Goal: Information Seeking & Learning: Check status

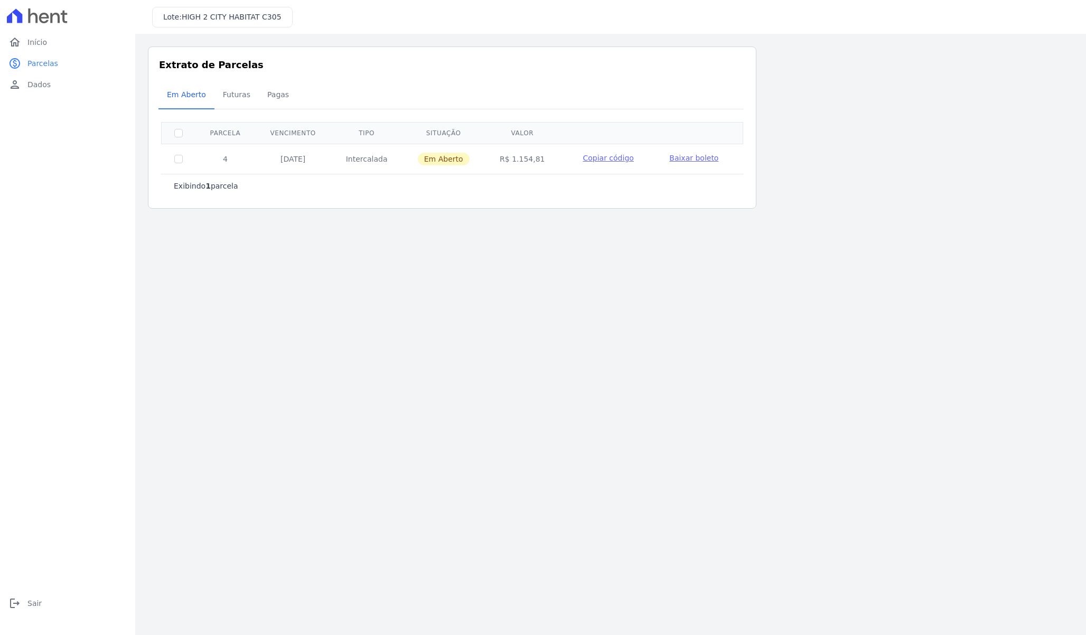
click at [48, 30] on div at bounding box center [67, 16] width 127 height 32
click at [39, 34] on link "home Início" at bounding box center [67, 42] width 127 height 21
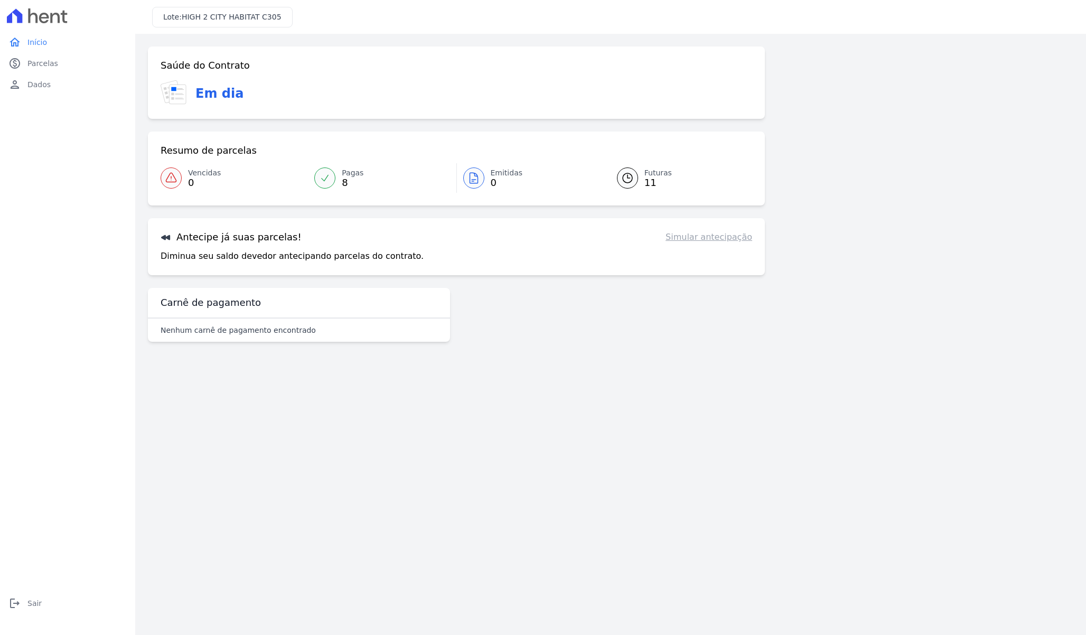
click at [637, 184] on link "Futuras 11" at bounding box center [678, 178] width 148 height 30
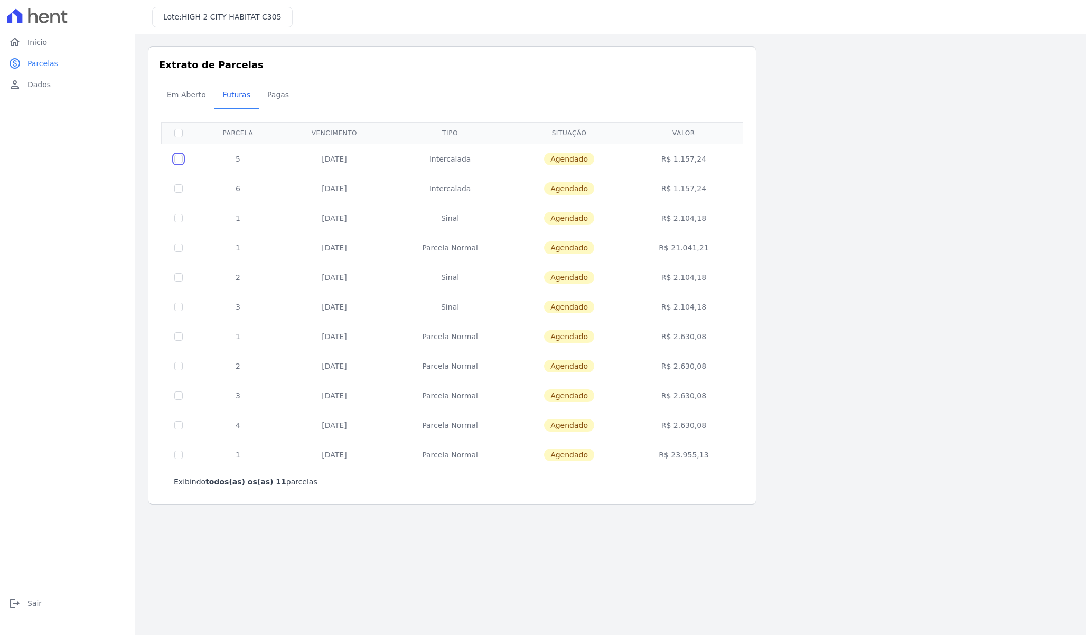
click at [178, 157] on input "checkbox" at bounding box center [178, 159] width 8 height 8
checkbox input "true"
click at [182, 163] on td at bounding box center [179, 159] width 34 height 30
click at [179, 157] on input "checkbox" at bounding box center [178, 159] width 8 height 8
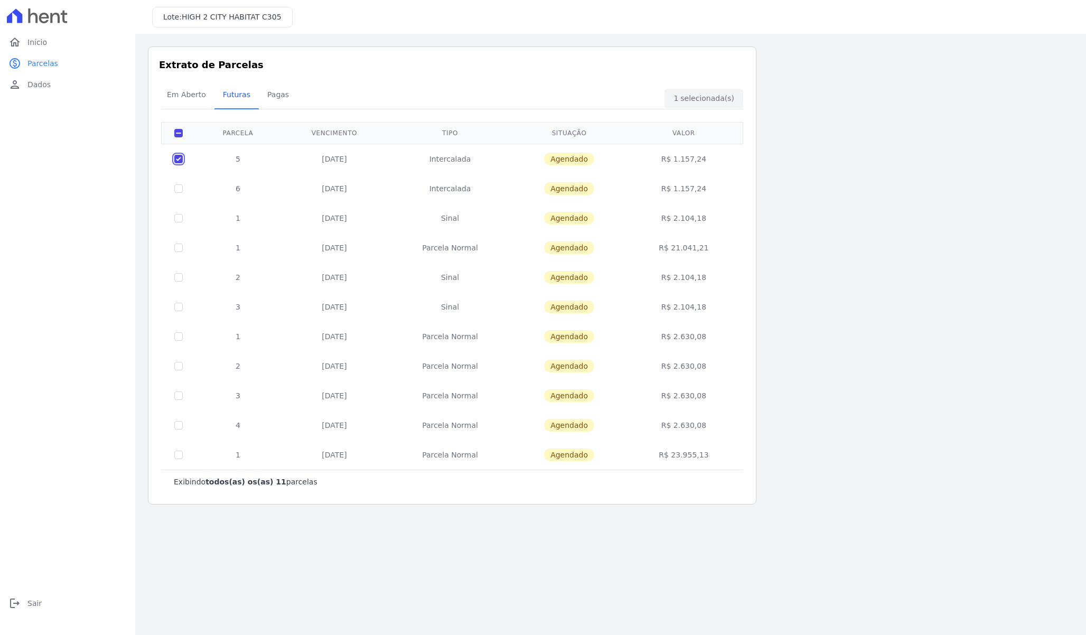
checkbox input "false"
click at [179, 247] on input "checkbox" at bounding box center [178, 248] width 8 height 8
checkbox input "true"
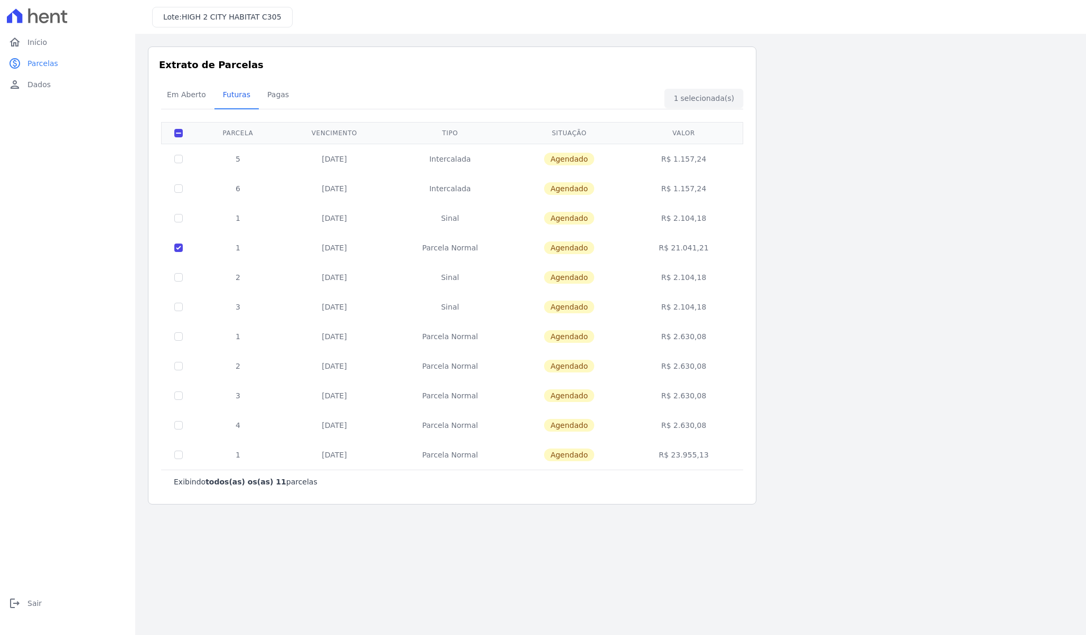
click at [693, 102] on div "Em Aberto Futuras Pagas" at bounding box center [453, 95] width 588 height 26
click at [185, 94] on span "Em Aberto" at bounding box center [187, 94] width 52 height 21
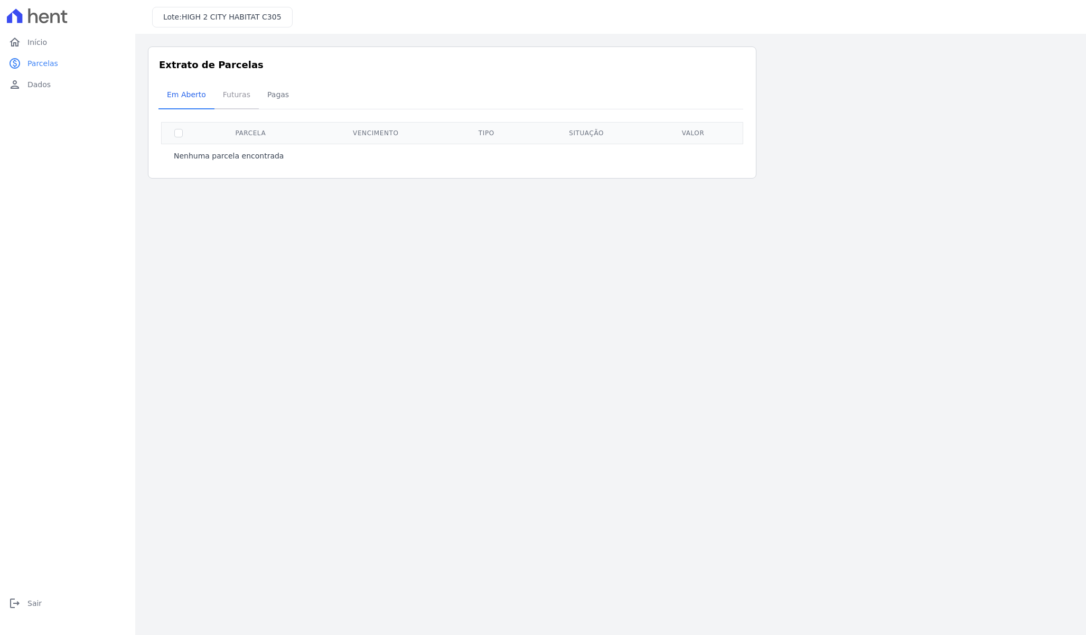
click at [252, 98] on span "Futuras" at bounding box center [237, 94] width 40 height 21
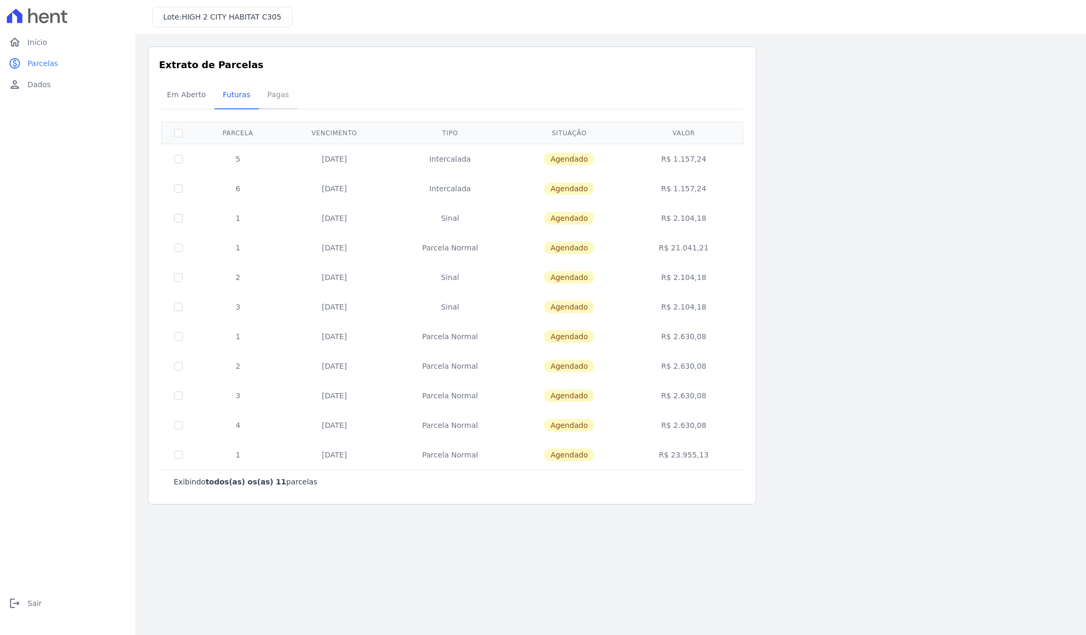
click at [274, 100] on span "Pagas" at bounding box center [278, 94] width 34 height 21
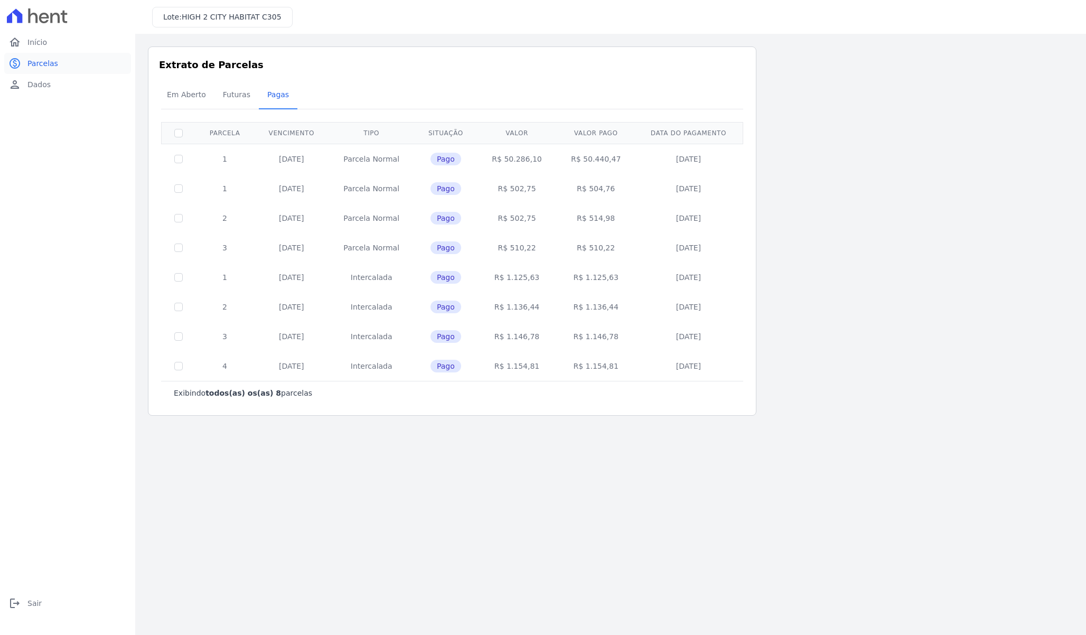
click at [75, 59] on link "paid Parcelas" at bounding box center [67, 63] width 127 height 21
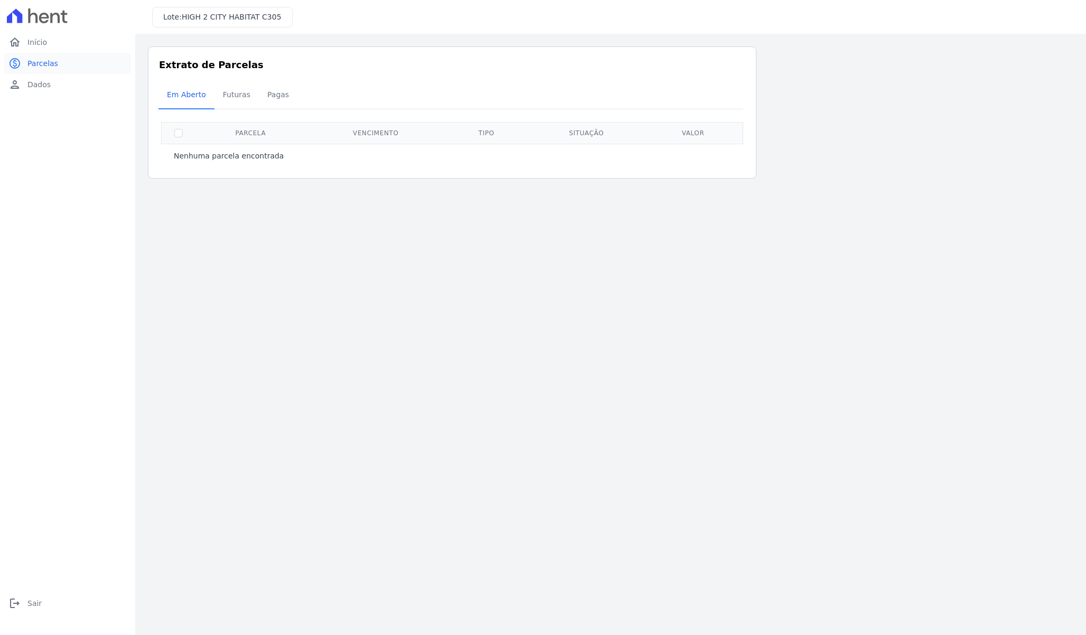
click at [66, 61] on link "paid Parcelas" at bounding box center [67, 63] width 127 height 21
click at [57, 46] on link "home Início" at bounding box center [67, 42] width 127 height 21
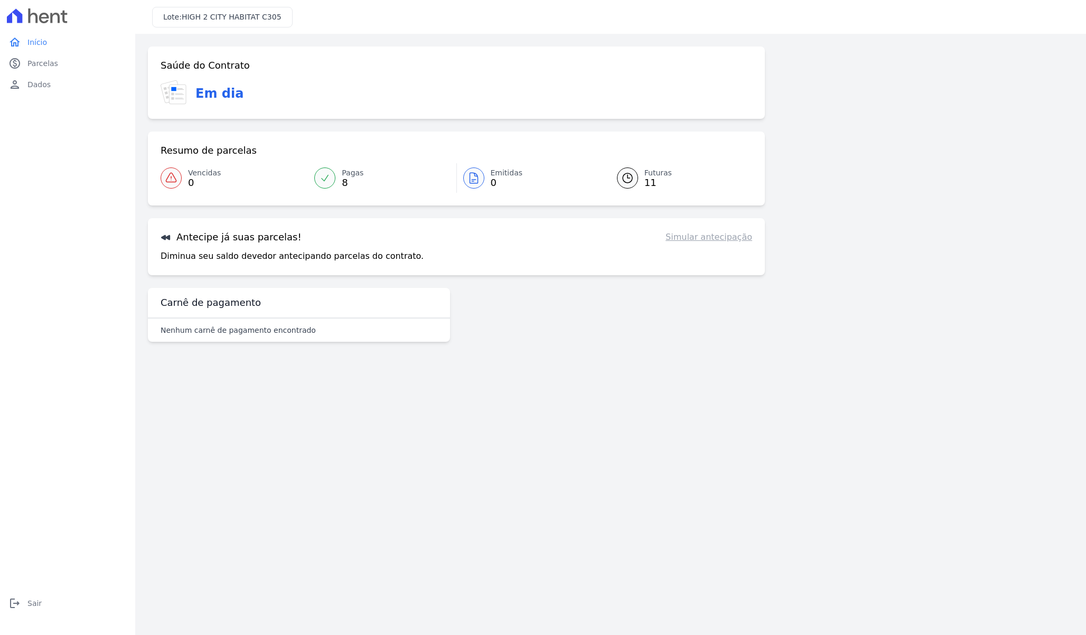
click at [701, 236] on link "Simular antecipação" at bounding box center [709, 237] width 87 height 13
click at [739, 238] on link "Simular antecipação" at bounding box center [709, 237] width 87 height 13
click at [710, 235] on link "Simular antecipação" at bounding box center [709, 237] width 87 height 13
click at [237, 244] on div "Antecipe [PERSON_NAME] suas parcelas! Simular antecipação Diminua seu saldo dev…" at bounding box center [456, 246] width 617 height 57
click at [196, 22] on div "Lote: HIGH 2 CITY HABITAT C305" at bounding box center [222, 17] width 141 height 21
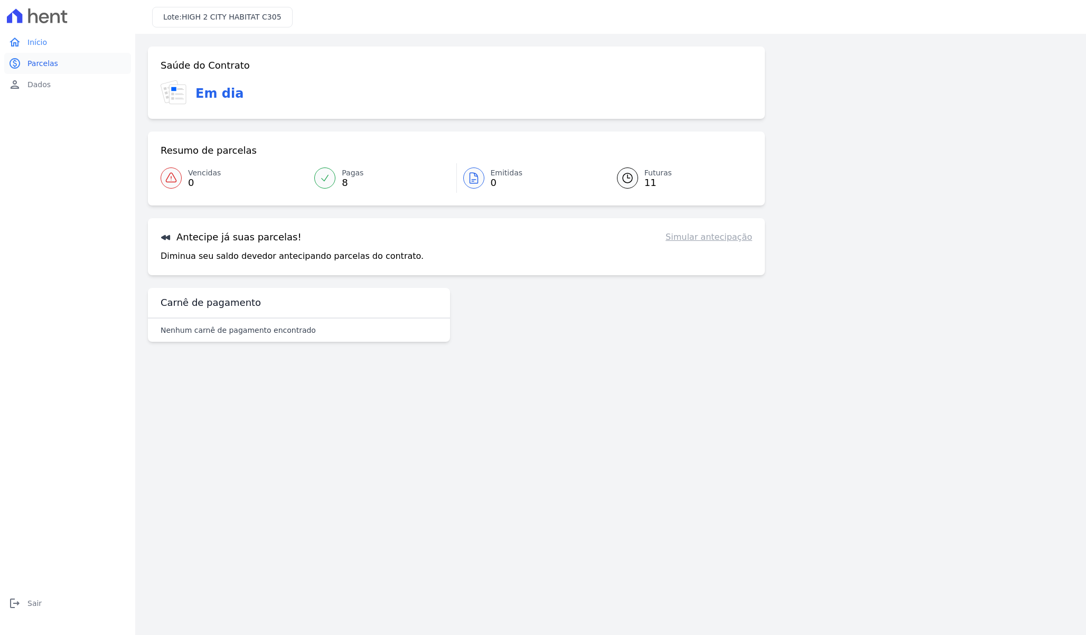
click at [31, 59] on span "Parcelas" at bounding box center [42, 63] width 31 height 11
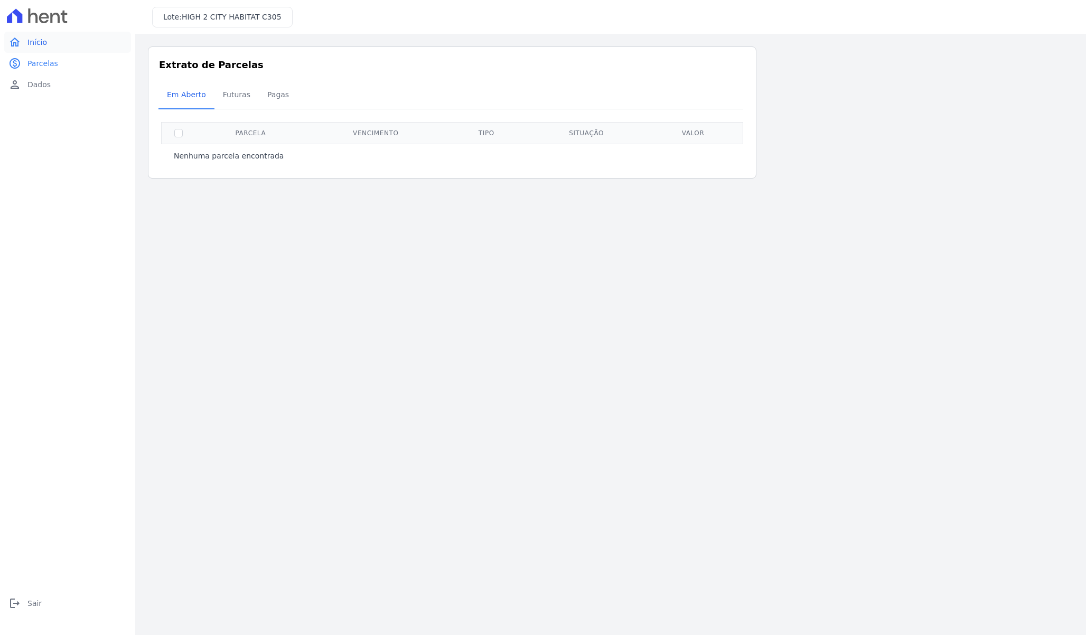
click at [33, 48] on link "home Início" at bounding box center [67, 42] width 127 height 21
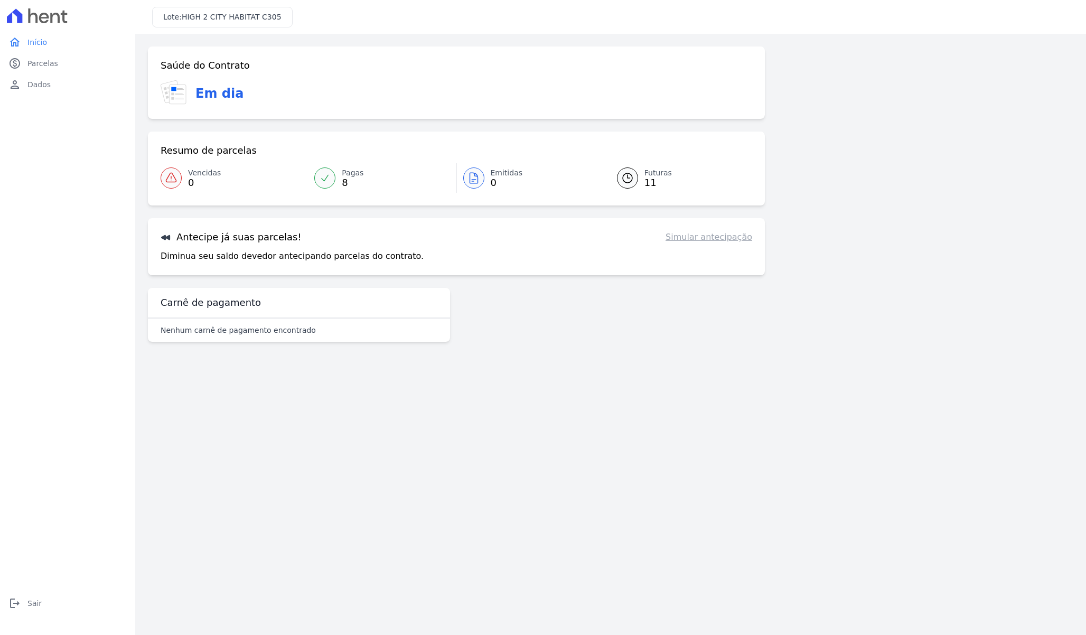
click at [43, 12] on icon at bounding box center [37, 15] width 61 height 15
click at [691, 235] on link "Simular antecipação" at bounding box center [709, 237] width 87 height 13
click at [68, 61] on link "paid Parcelas" at bounding box center [67, 63] width 127 height 21
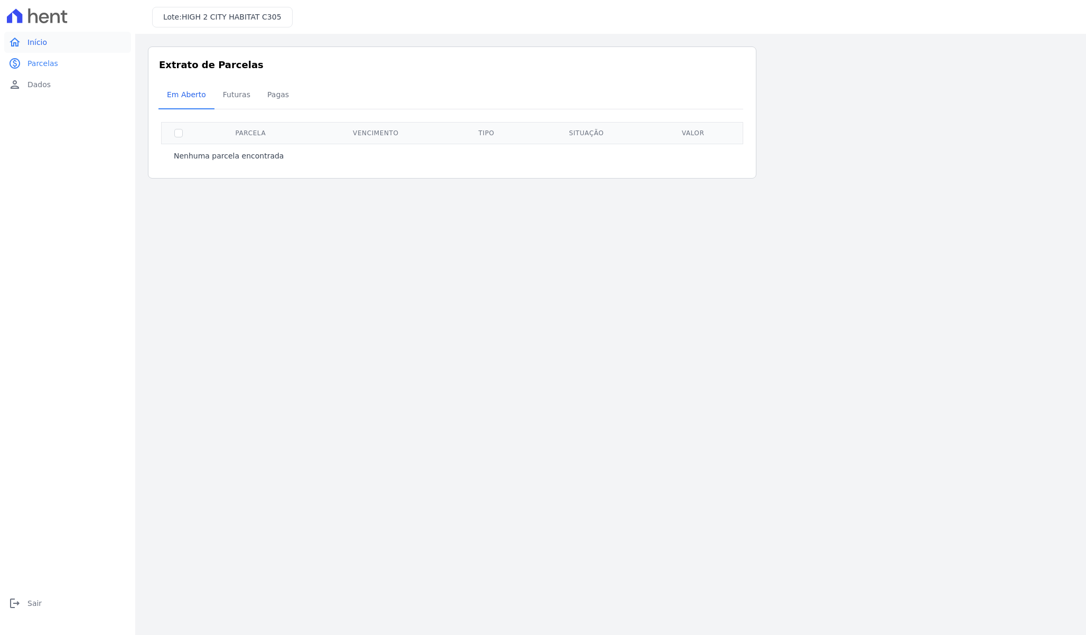
click at [46, 49] on link "home Início" at bounding box center [67, 42] width 127 height 21
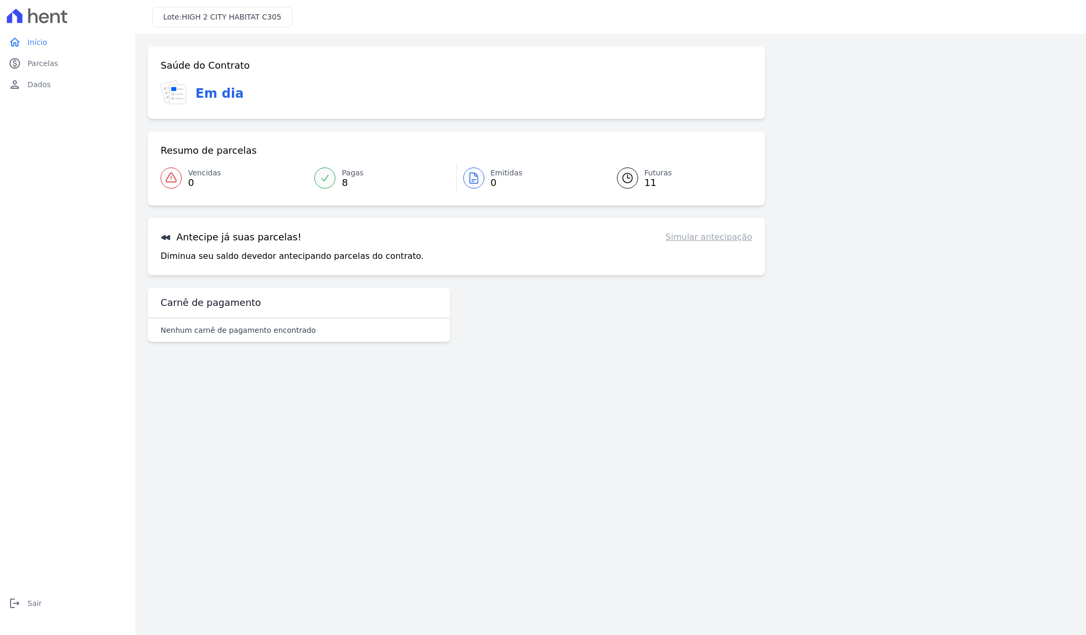
click at [498, 180] on span "0" at bounding box center [507, 183] width 32 height 8
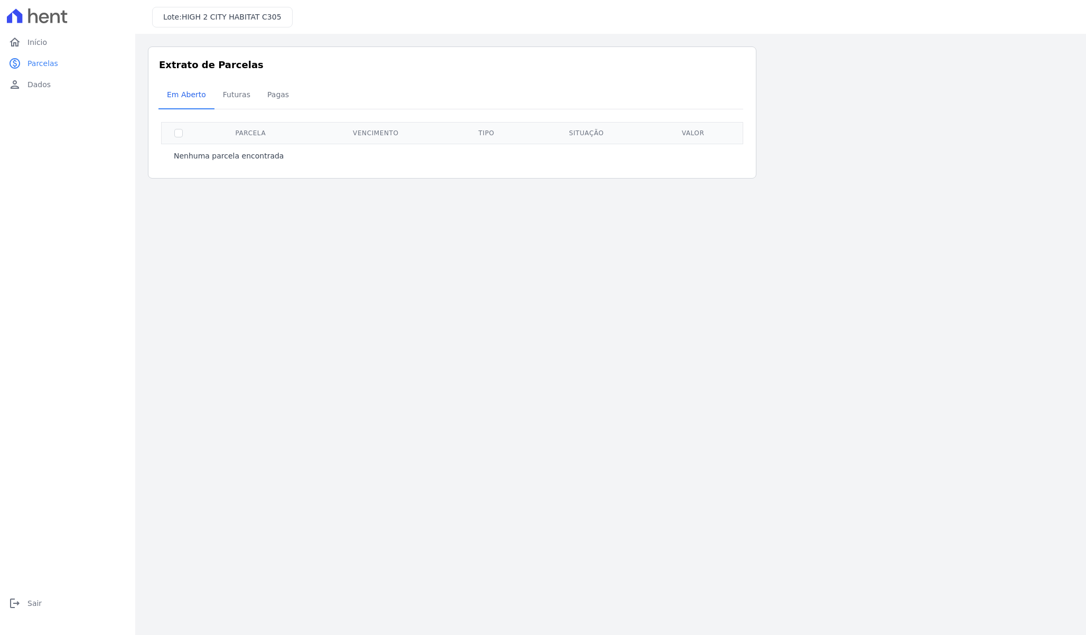
click at [39, 30] on div at bounding box center [67, 16] width 127 height 32
click at [39, 40] on span "Início" at bounding box center [37, 42] width 20 height 11
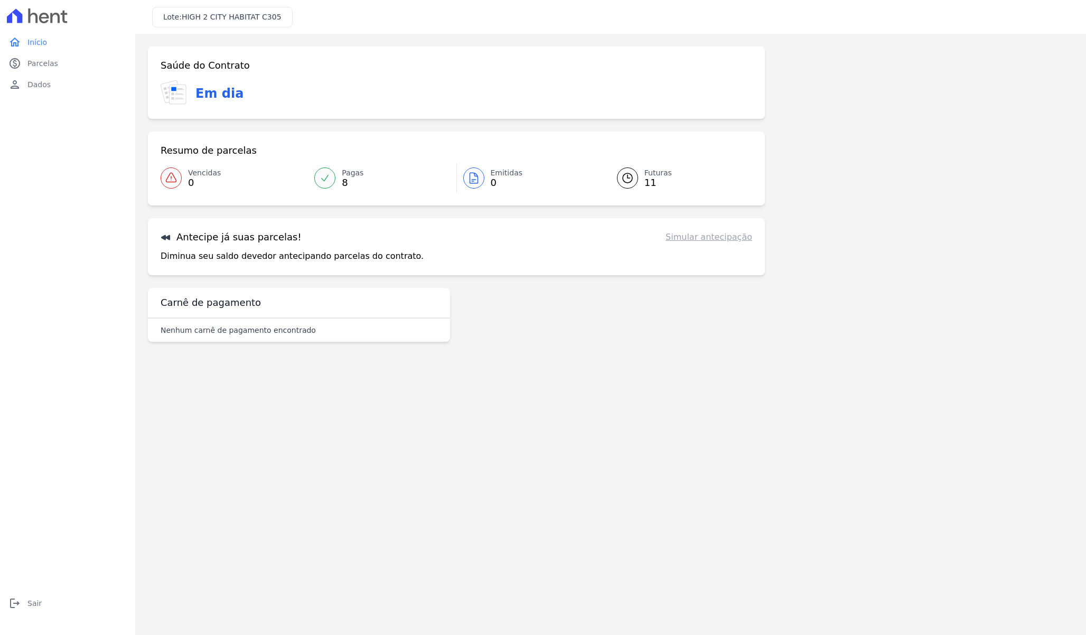
click at [645, 163] on div "Resumo de parcelas Vencidas 0 Pagas 8 Emitidas 0 Futuras 11" at bounding box center [456, 169] width 617 height 74
click at [645, 167] on link "Futuras 11" at bounding box center [678, 178] width 148 height 30
